Goal: Task Accomplishment & Management: Use online tool/utility

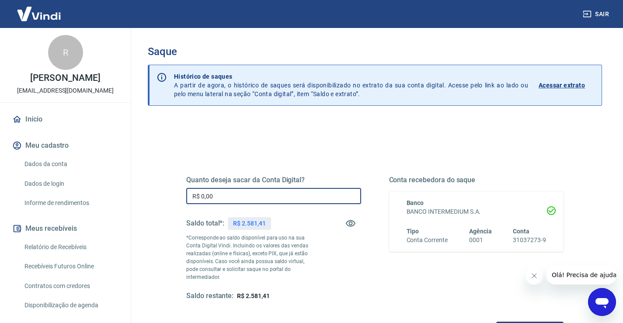
click at [251, 198] on input "R$ 0,00" at bounding box center [273, 196] width 175 height 16
type input "R$ 2.581,41"
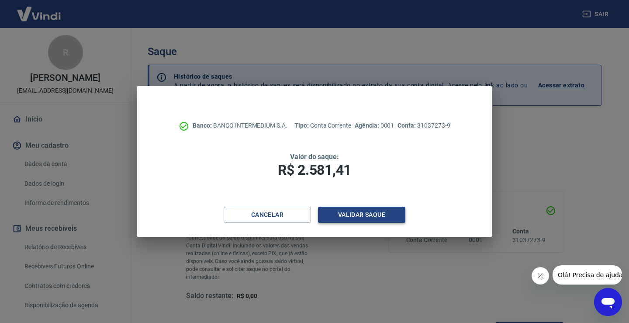
click at [385, 220] on button "Validar saque" at bounding box center [361, 215] width 87 height 16
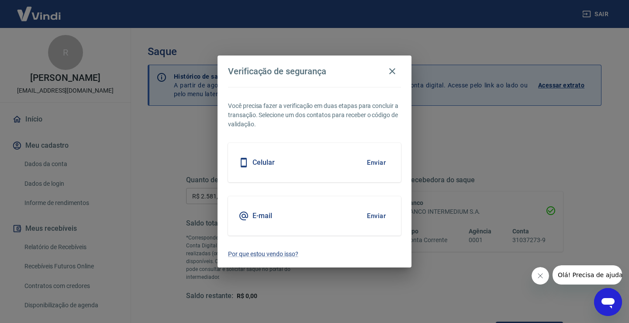
scroll to position [7, 0]
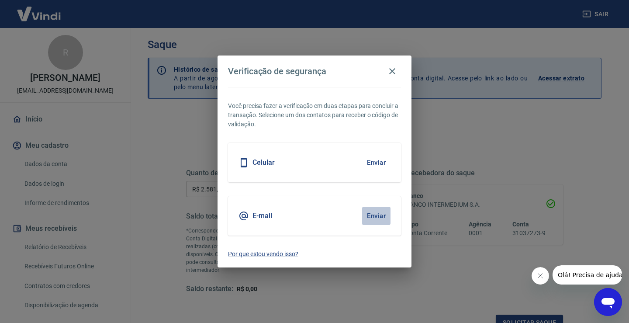
click at [378, 225] on button "Enviar" at bounding box center [376, 216] width 28 height 18
click at [378, 216] on button "Enviar" at bounding box center [376, 216] width 28 height 18
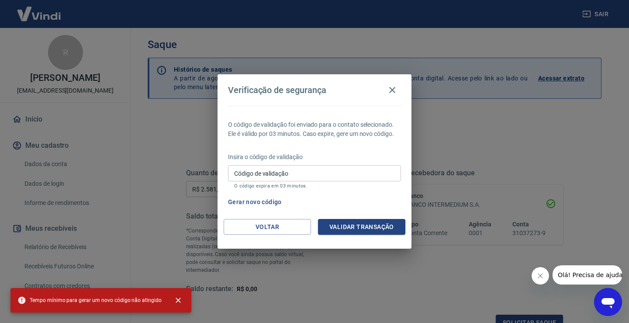
click at [271, 173] on input "Código de validação" at bounding box center [314, 173] width 173 height 16
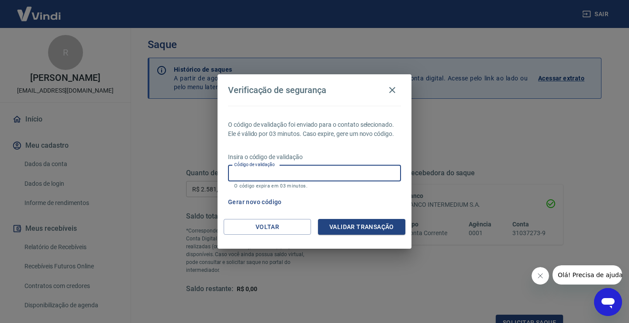
click at [267, 175] on input "Código de validação" at bounding box center [314, 173] width 173 height 16
type input "595856"
click at [356, 219] on button "Validar transação" at bounding box center [361, 227] width 87 height 16
